Goal: Navigation & Orientation: Find specific page/section

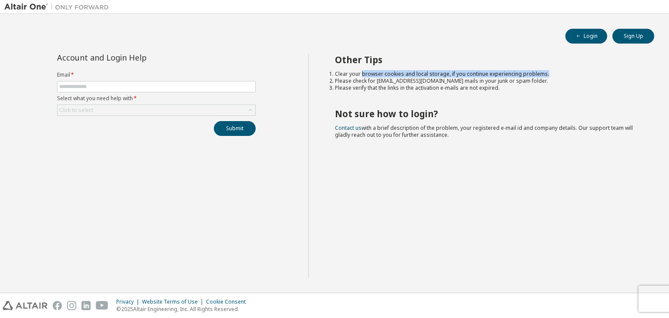
drag, startPoint x: 374, startPoint y: 74, endPoint x: 545, endPoint y: 72, distance: 171.6
click at [545, 72] on li "Clear your browser cookies and local storage, if you continue experiencing prob…" at bounding box center [487, 74] width 304 height 7
drag, startPoint x: 196, startPoint y: 181, endPoint x: 170, endPoint y: 162, distance: 32.0
click at [193, 180] on div "Account and Login Help Email * Select what you need help with * Click to select…" at bounding box center [156, 166] width 304 height 224
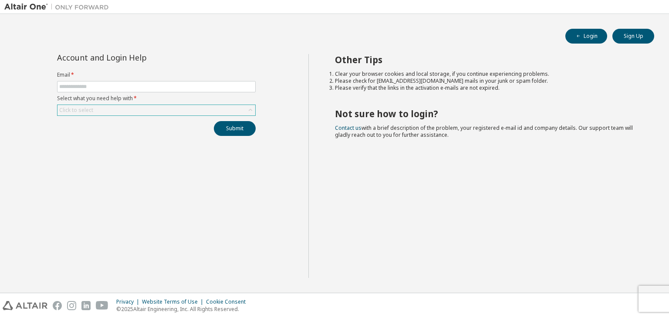
click at [135, 111] on div "Click to select" at bounding box center [156, 110] width 198 height 10
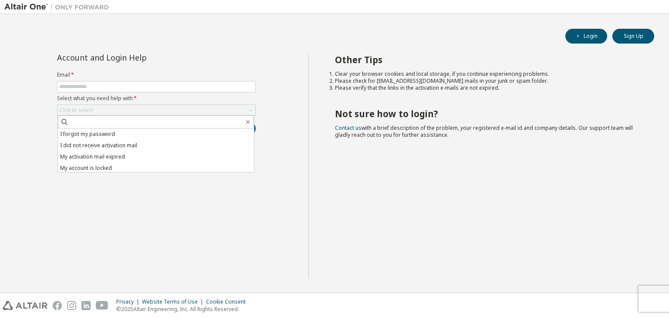
click at [141, 204] on div "Account and Login Help Email * Select what you need help with * Click to select…" at bounding box center [156, 166] width 304 height 224
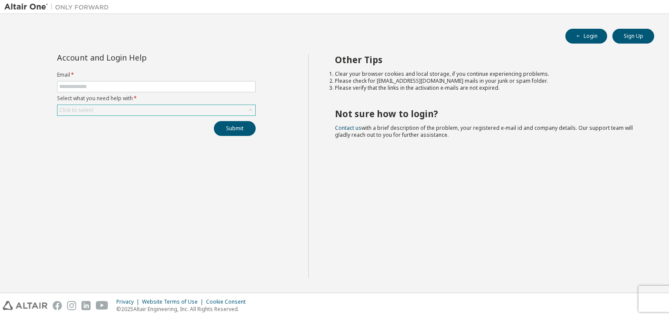
click at [154, 107] on div "Click to select" at bounding box center [156, 110] width 198 height 10
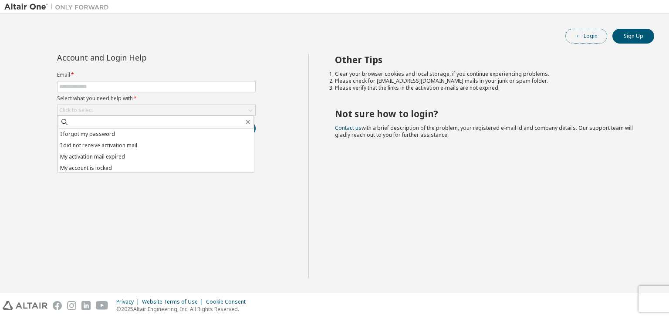
click at [594, 34] on button "Login" at bounding box center [586, 36] width 42 height 15
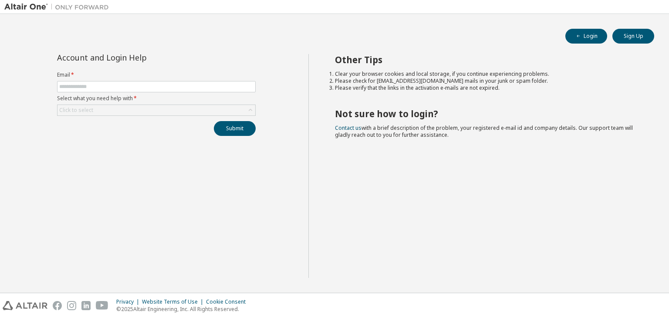
click at [98, 109] on div "Click to select" at bounding box center [156, 110] width 198 height 10
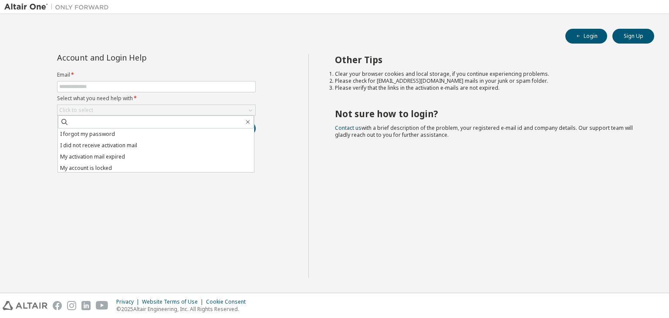
click at [98, 109] on div "Click to select" at bounding box center [156, 110] width 198 height 10
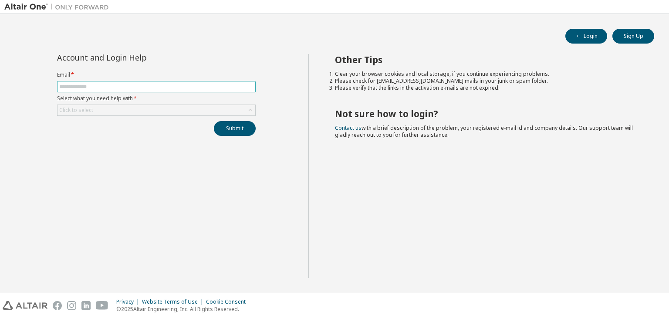
click at [111, 84] on input "text" at bounding box center [156, 86] width 194 height 7
type input "**********"
click at [173, 107] on div "Click to select" at bounding box center [156, 110] width 198 height 10
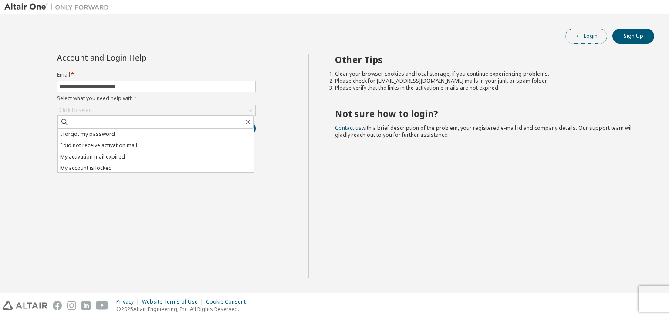
click at [589, 41] on button "Login" at bounding box center [586, 36] width 42 height 15
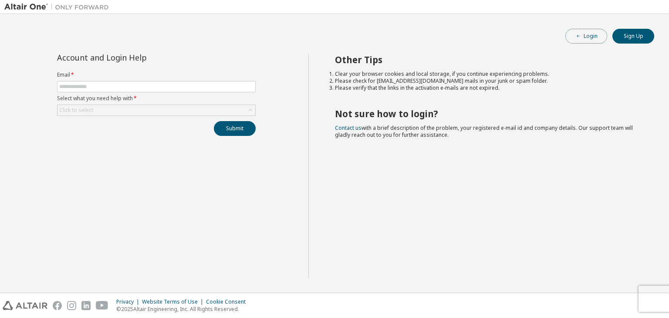
click at [585, 32] on button "Login" at bounding box center [586, 36] width 42 height 15
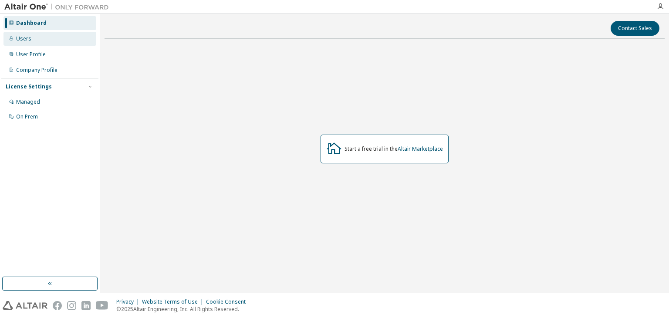
click at [54, 36] on div "Users" at bounding box center [49, 39] width 93 height 14
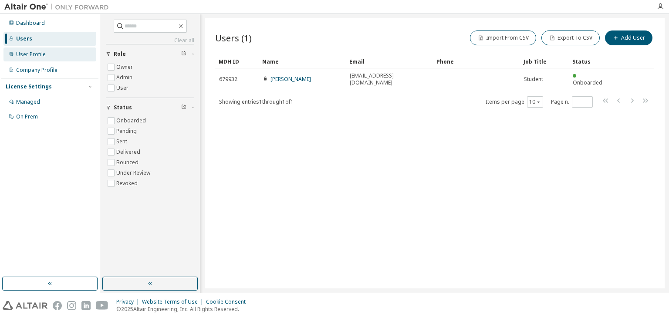
click at [10, 57] on div at bounding box center [11, 54] width 5 height 7
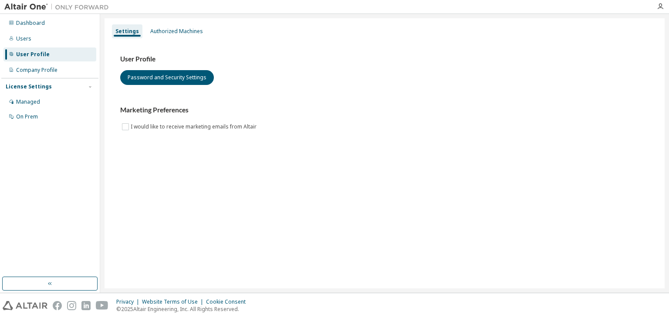
click at [37, 77] on div "Dashboard Users User Profile Company Profile License Settings Managed On Prem" at bounding box center [49, 69] width 97 height 109
click at [13, 4] on img at bounding box center [58, 7] width 109 height 9
click at [18, 25] on div "Dashboard" at bounding box center [30, 23] width 29 height 7
click at [45, 24] on div "Dashboard" at bounding box center [49, 23] width 93 height 14
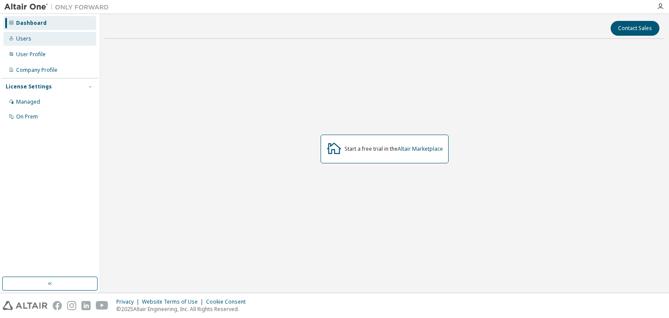
click at [42, 38] on div "Users" at bounding box center [49, 39] width 93 height 14
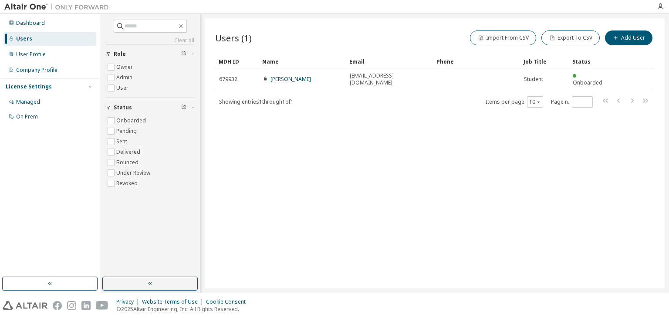
click at [49, 4] on img at bounding box center [58, 7] width 109 height 9
click at [38, 9] on img at bounding box center [58, 7] width 109 height 9
click at [10, 6] on img at bounding box center [58, 7] width 109 height 9
